Goal: Find specific page/section: Find specific page/section

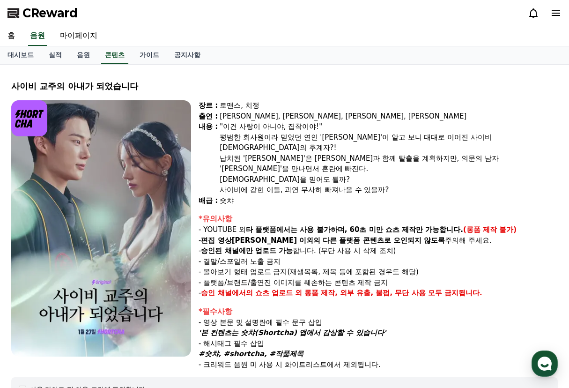
select select
click at [81, 58] on link "음원" at bounding box center [83, 55] width 28 height 18
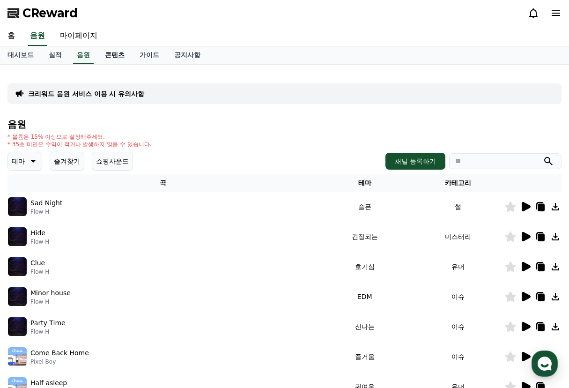
click at [121, 58] on link "콘텐츠" at bounding box center [114, 55] width 35 height 18
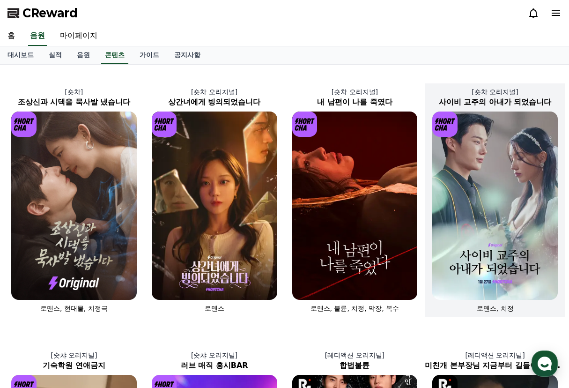
click at [464, 219] on img at bounding box center [495, 205] width 126 height 188
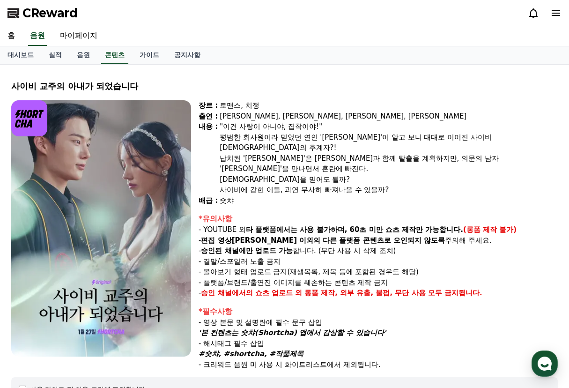
select select
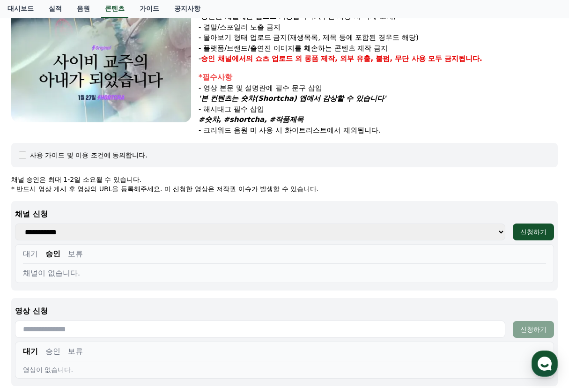
scroll to position [312, 0]
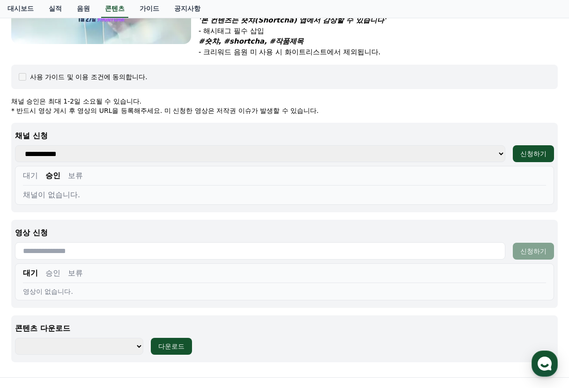
click at [34, 170] on button "대기" at bounding box center [30, 175] width 15 height 11
